Goal: Information Seeking & Learning: Learn about a topic

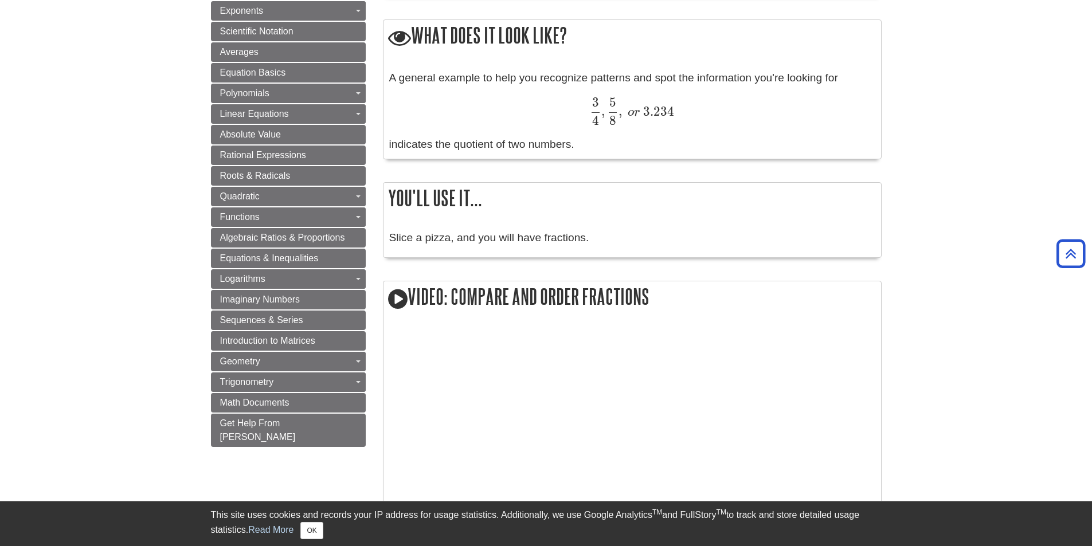
scroll to position [702, 0]
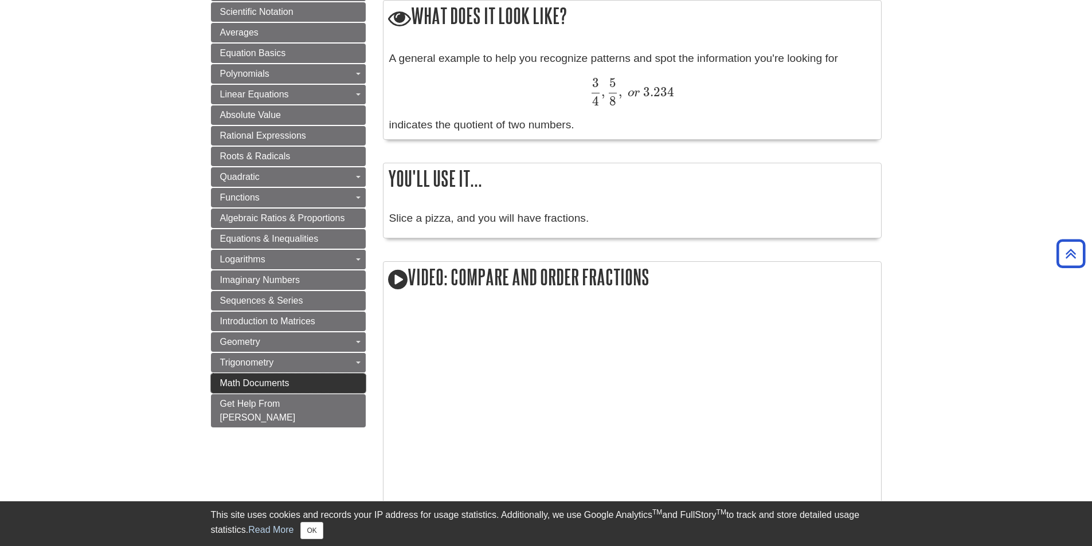
click at [321, 380] on link "Math Documents" at bounding box center [288, 383] width 155 height 19
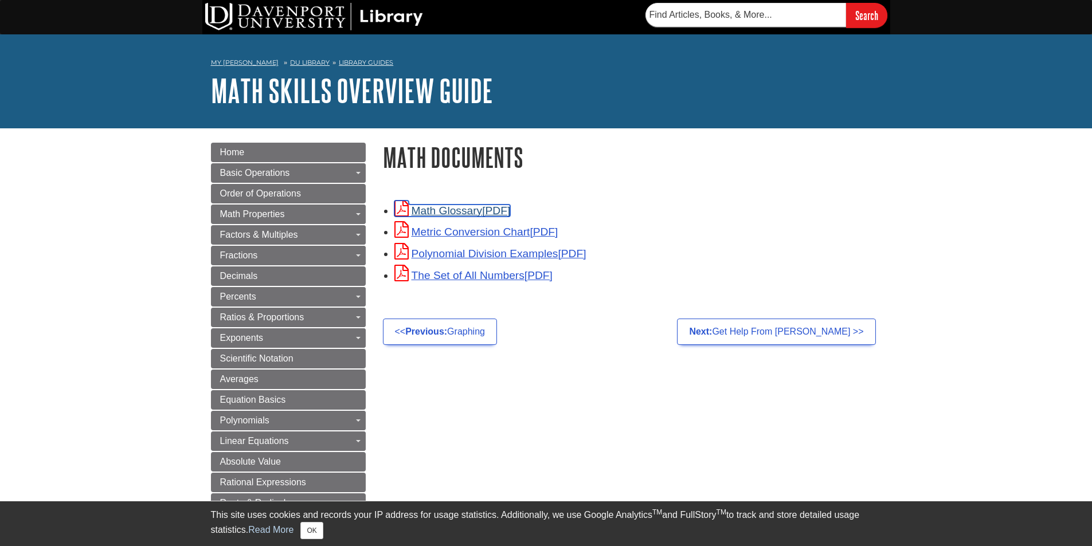
click at [462, 212] on link "Math Glossary" at bounding box center [452, 211] width 116 height 12
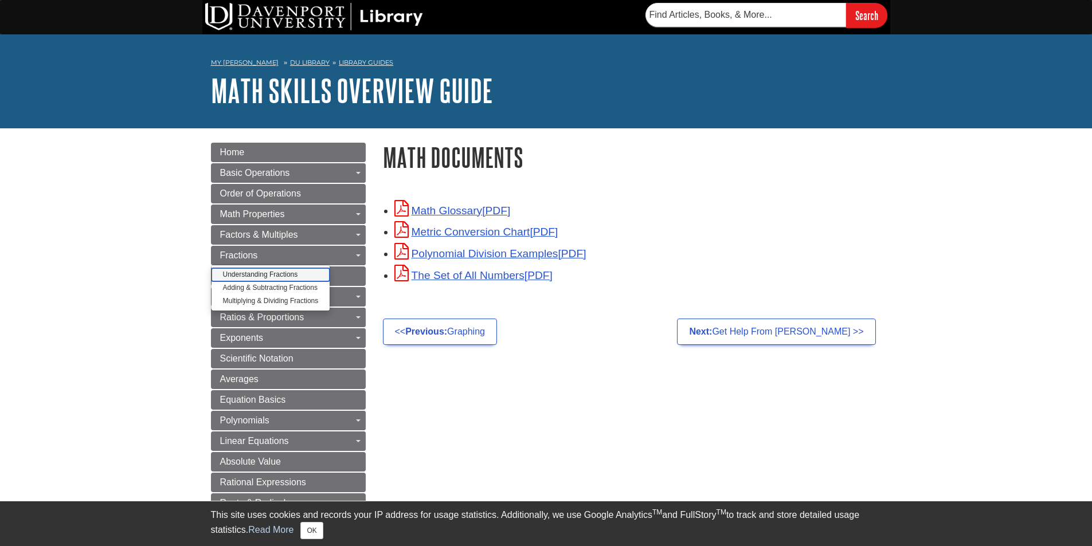
click at [231, 274] on link "Understanding Fractions" at bounding box center [270, 274] width 119 height 13
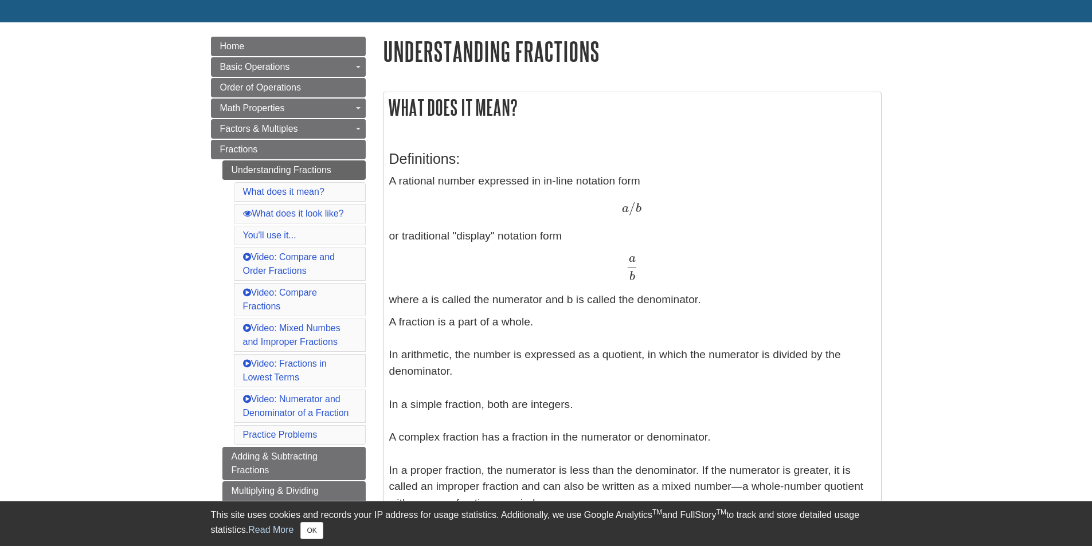
scroll to position [115, 0]
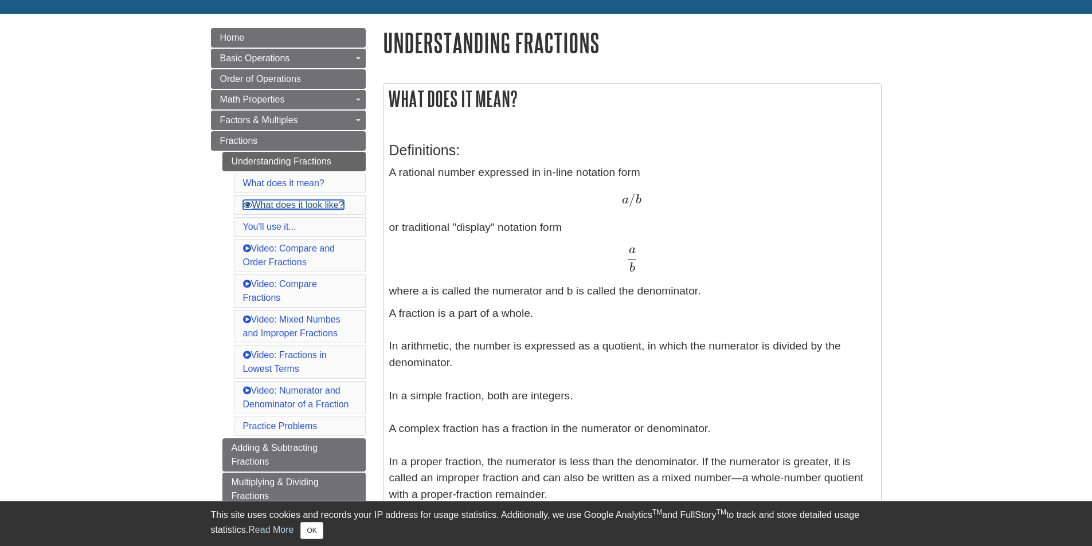
click at [291, 203] on link "What does it look like?" at bounding box center [293, 205] width 101 height 10
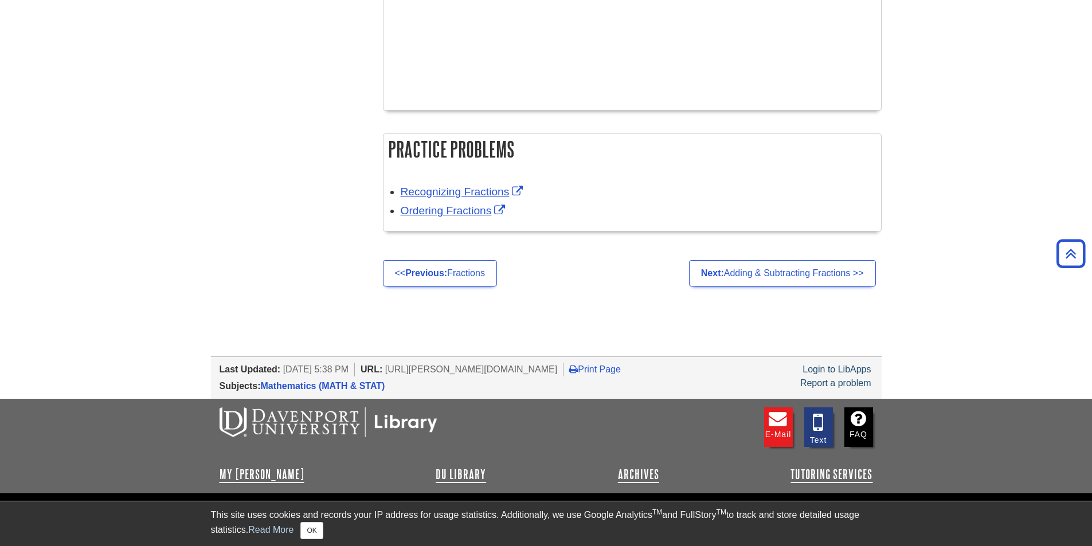
scroll to position [2205, 0]
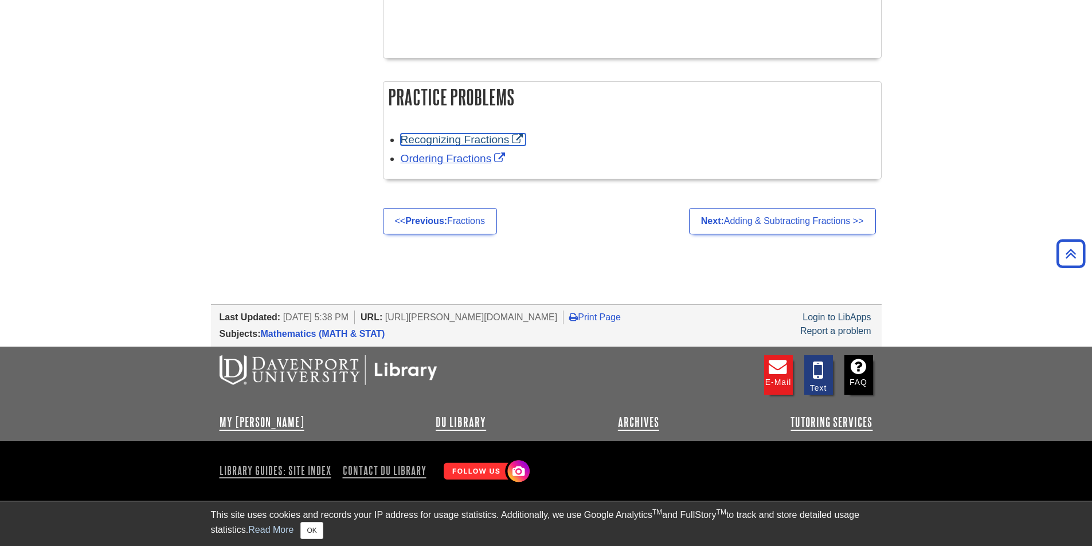
click at [468, 141] on link "Recognizing Fractions" at bounding box center [463, 140] width 125 height 12
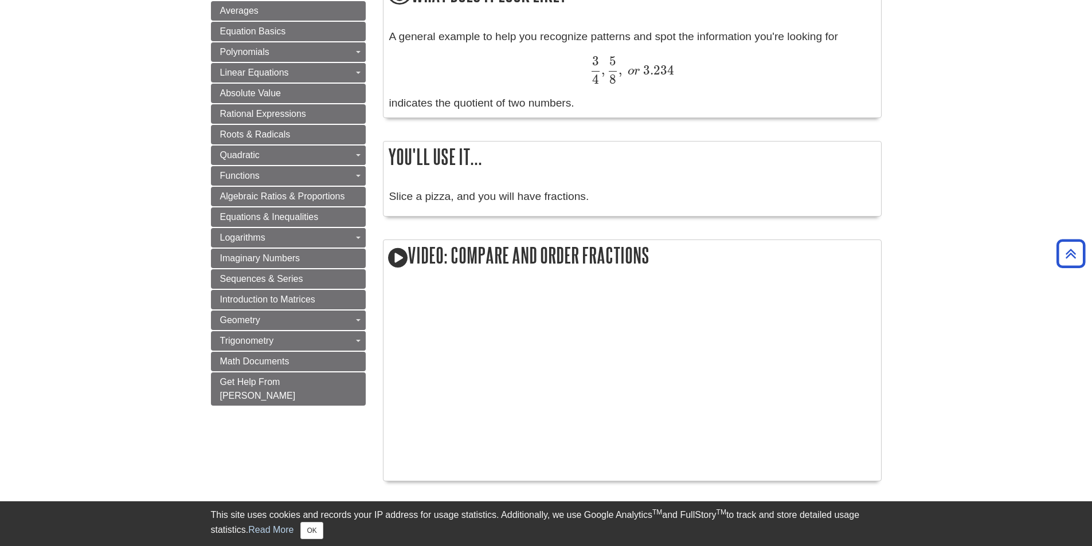
scroll to position [658, 0]
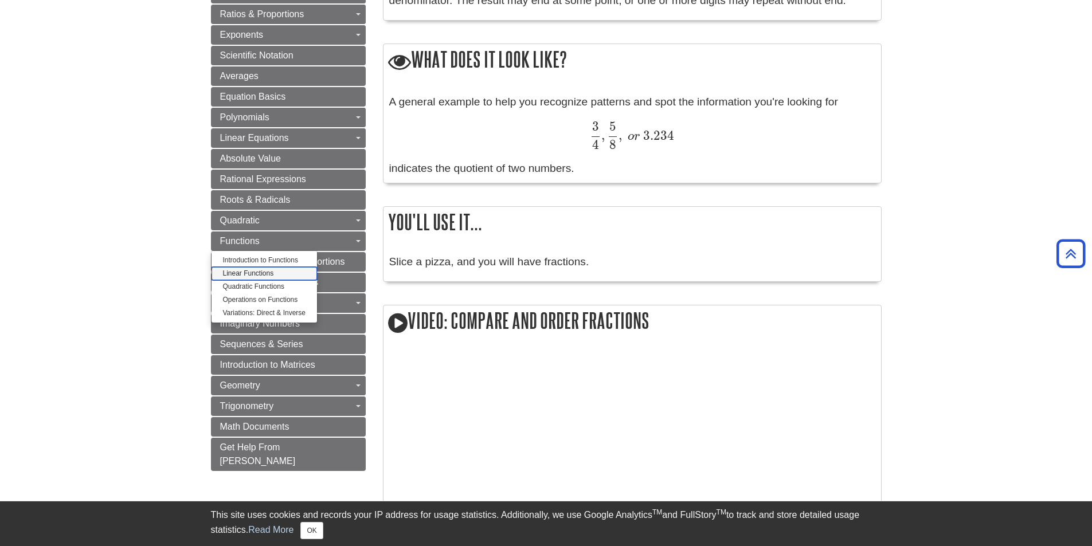
click at [266, 274] on link "Linear Functions" at bounding box center [264, 273] width 106 height 13
